Goal: Task Accomplishment & Management: Use online tool/utility

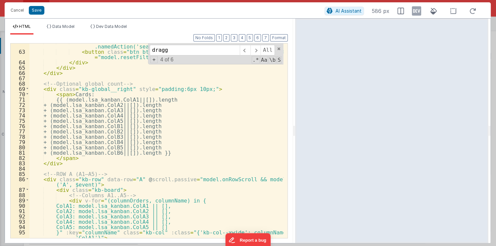
scroll to position [608, 0]
click at [16, 11] on button "Cancel" at bounding box center [17, 10] width 20 height 9
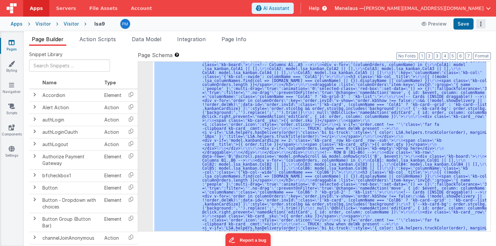
click at [481, 24] on icon "Options" at bounding box center [481, 24] width 9 height 0
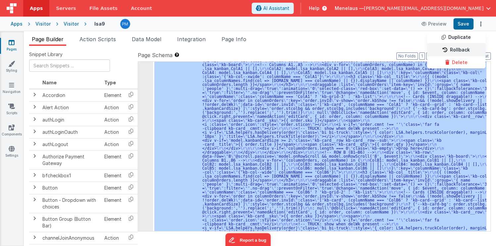
click at [463, 49] on link "Rollback" at bounding box center [456, 50] width 58 height 13
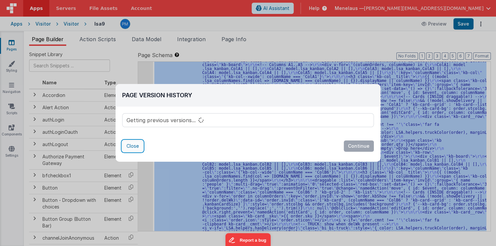
click at [129, 143] on button "Close" at bounding box center [132, 145] width 21 height 11
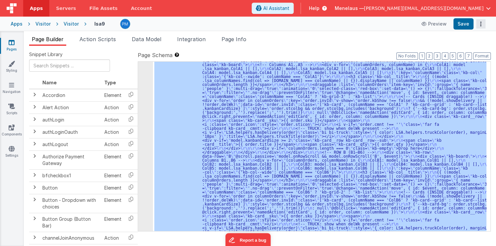
click at [480, 24] on icon "Options" at bounding box center [481, 24] width 9 height 0
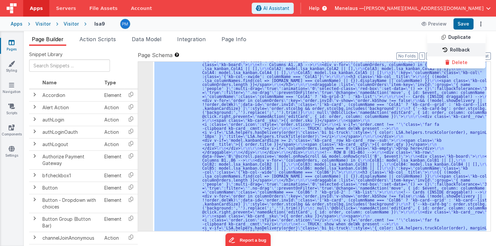
click at [460, 50] on link "Rollback" at bounding box center [456, 50] width 58 height 13
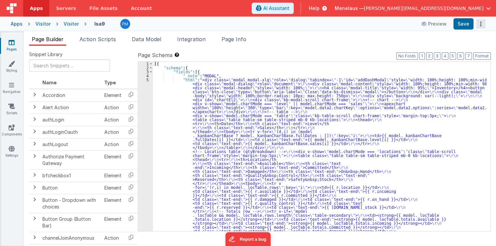
click at [481, 24] on icon "Options" at bounding box center [481, 24] width 9 height 0
click at [457, 45] on link "Rollback" at bounding box center [456, 50] width 58 height 13
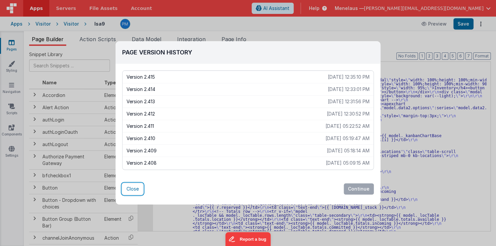
drag, startPoint x: 128, startPoint y: 189, endPoint x: 150, endPoint y: 73, distance: 118.4
click at [128, 188] on button "Close" at bounding box center [132, 188] width 21 height 11
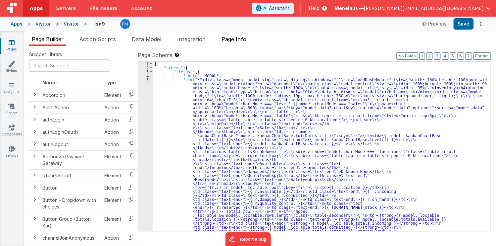
click at [235, 42] on span "Page Info" at bounding box center [234, 39] width 25 height 7
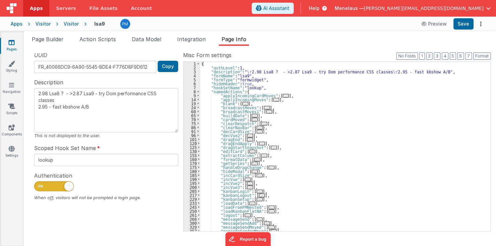
click at [102, 116] on textarea "2.98 Lsa8 ? - >2.87 Lsa9 - try Dom performance CSS classes 2.95 - fast kbshow A…" at bounding box center [106, 110] width 144 height 44
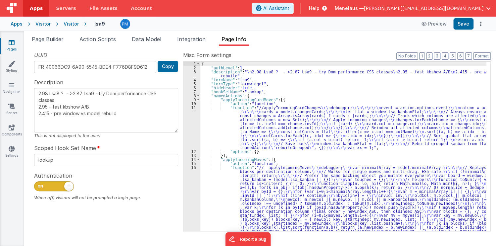
click at [88, 119] on textarea "2.98 Lsa8 ? - >2.87 Lsa9 - try Dom performance CSS classes 2.95 - fast kbshow A…" at bounding box center [106, 110] width 144 height 44
type textarea "2.98 Lsa8 ? - >2.87 Lsa9 - try Dom performance CSS classes 2.95 - fast kbshow A…"
